Goal: Information Seeking & Learning: Learn about a topic

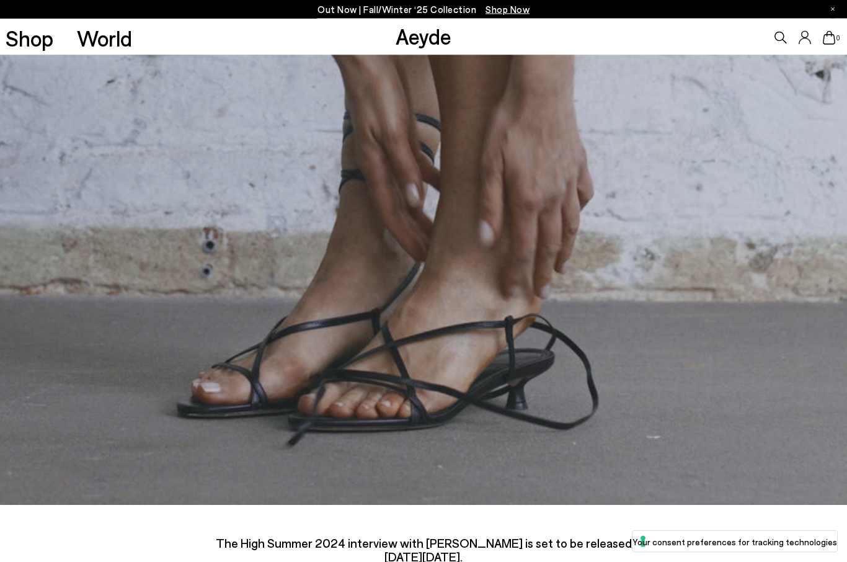
scroll to position [2653, 0]
click at [420, 351] on video at bounding box center [423, 267] width 847 height 476
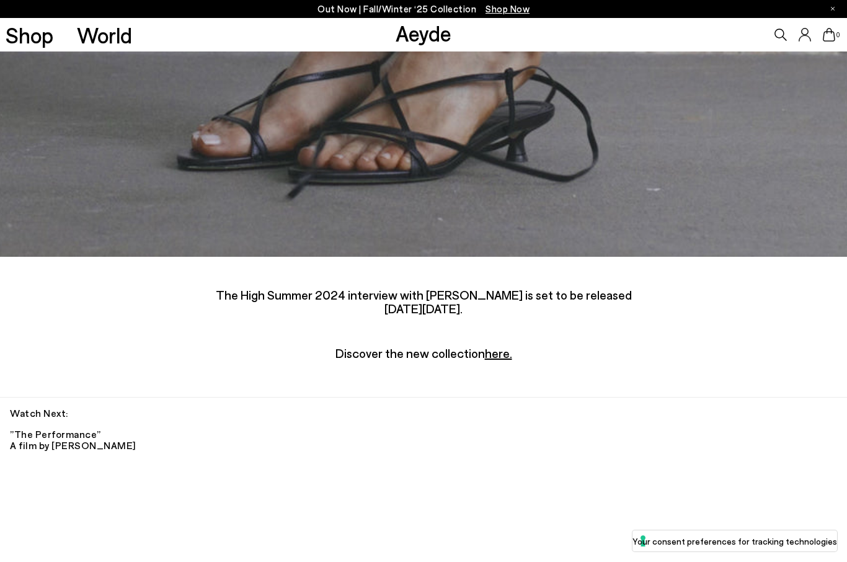
scroll to position [2898, 0]
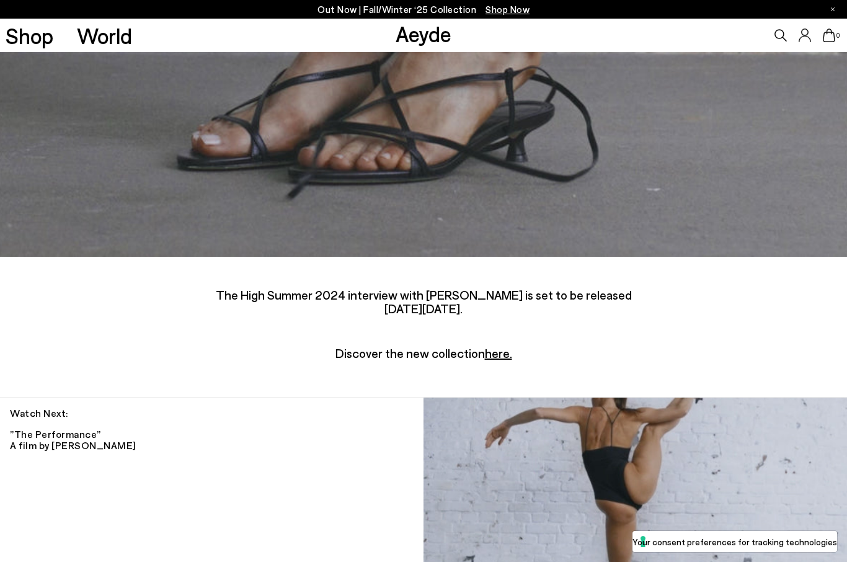
click at [499, 345] on u "here." at bounding box center [498, 352] width 27 height 15
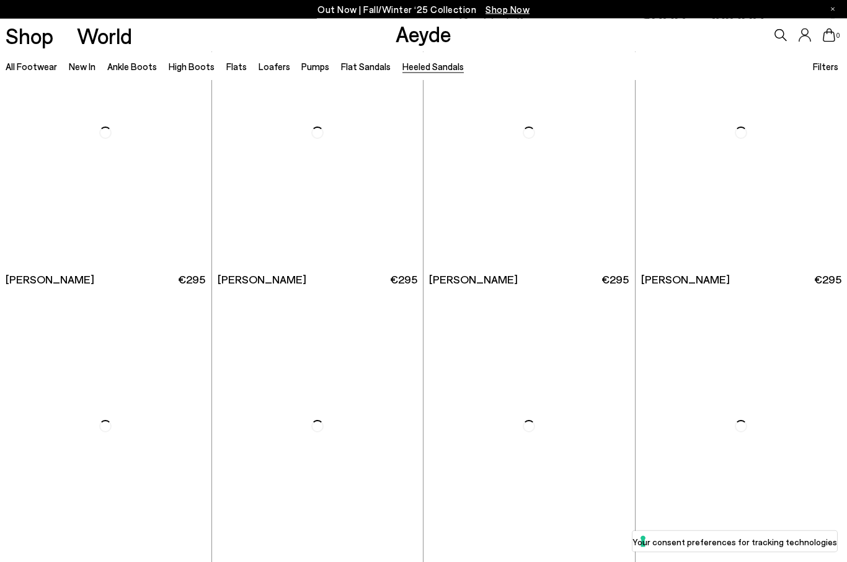
scroll to position [961, 0]
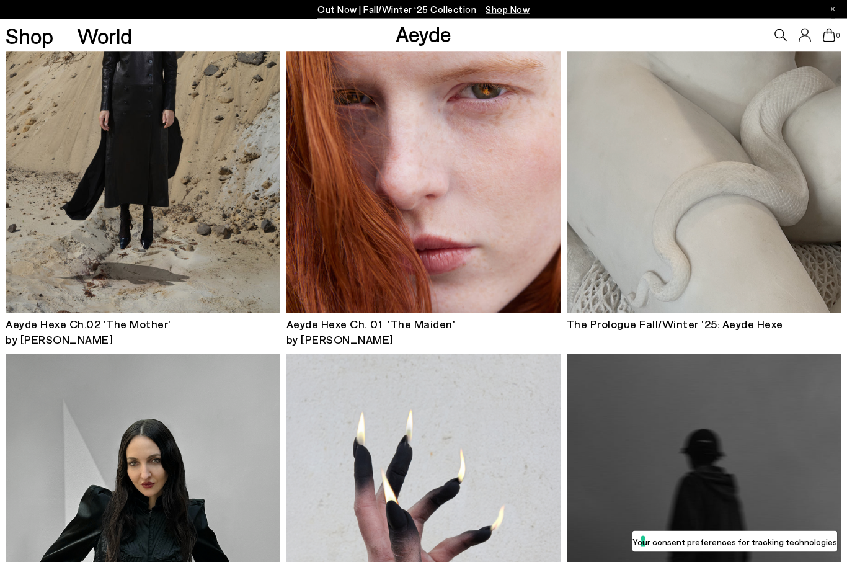
scroll to position [198, 0]
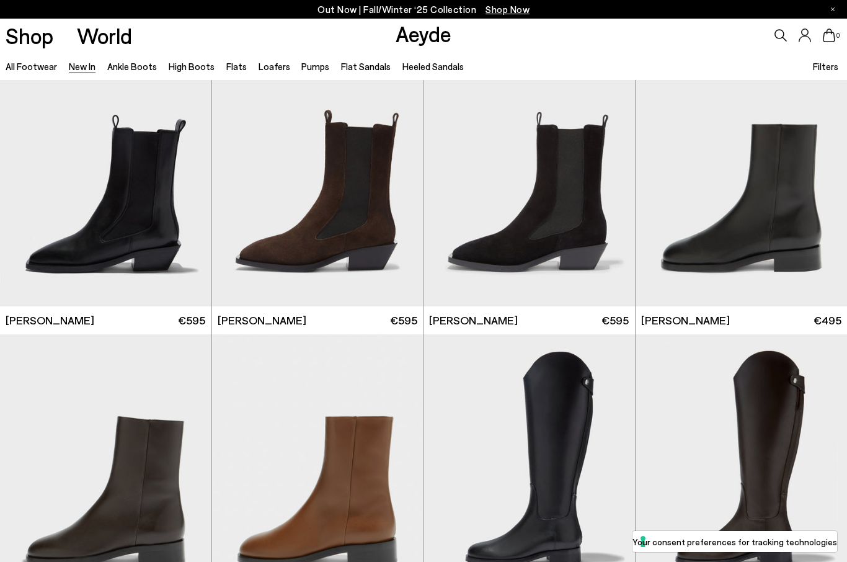
scroll to position [4746, 0]
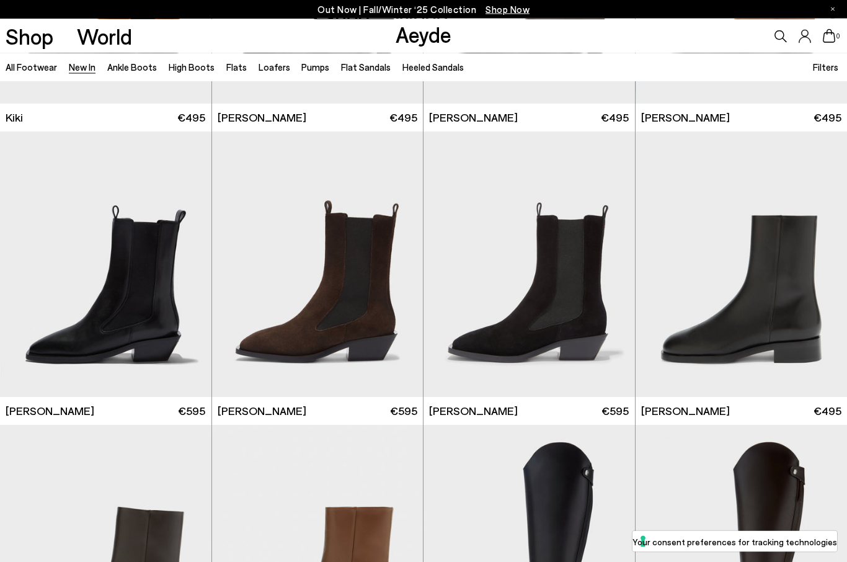
scroll to position [4645, 0]
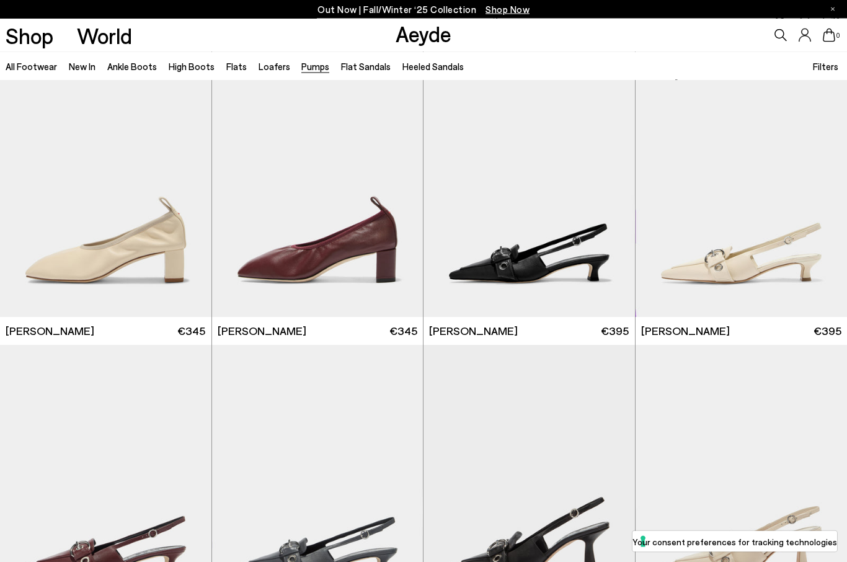
scroll to position [2431, 0]
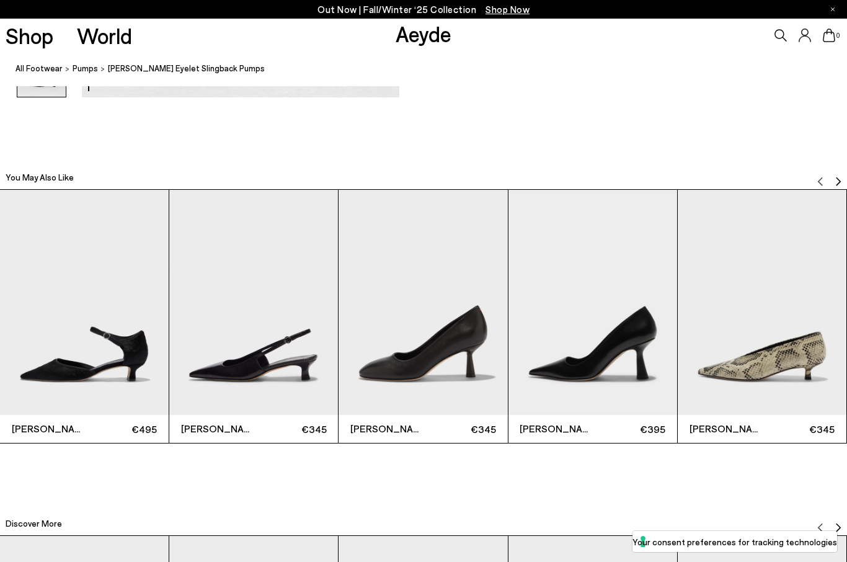
scroll to position [2411, 0]
